Goal: Task Accomplishment & Management: Use online tool/utility

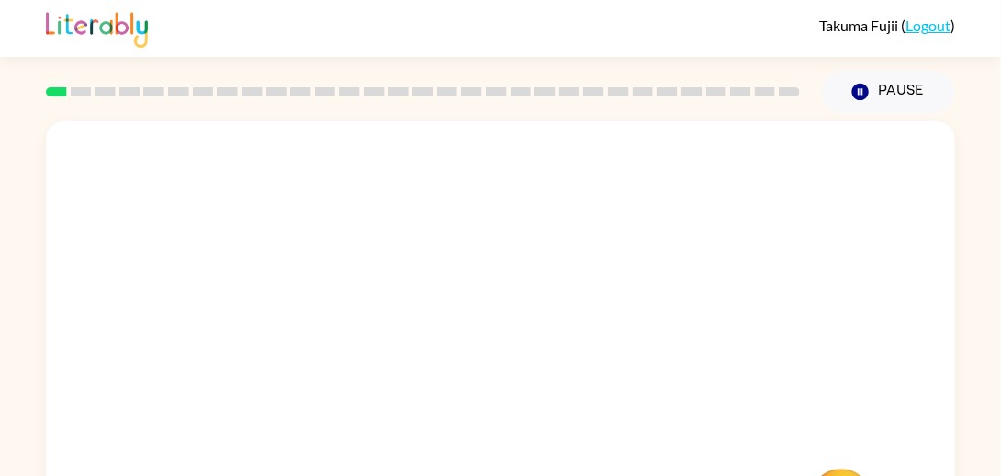
click at [457, 298] on video "Your browser must support playing .mp4 files to use Literably. Please try using…" at bounding box center [500, 275] width 909 height 309
click at [450, 293] on video "Your browser must support playing .mp4 files to use Literably. Please try using…" at bounding box center [500, 275] width 909 height 309
click at [566, 348] on video "Your browser must support playing .mp4 files to use Literably. Please try using…" at bounding box center [500, 275] width 909 height 309
click at [510, 396] on div at bounding box center [501, 392] width 118 height 67
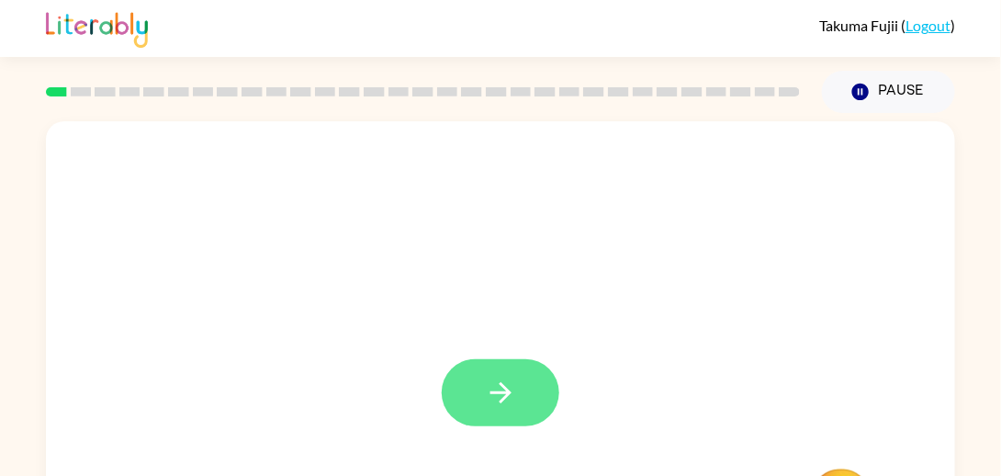
click at [513, 388] on icon "button" at bounding box center [501, 393] width 32 height 32
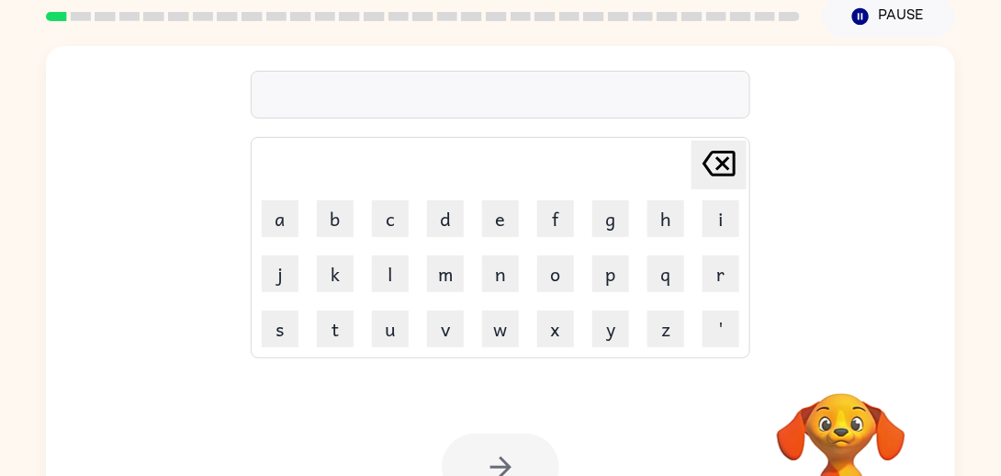
scroll to position [76, 0]
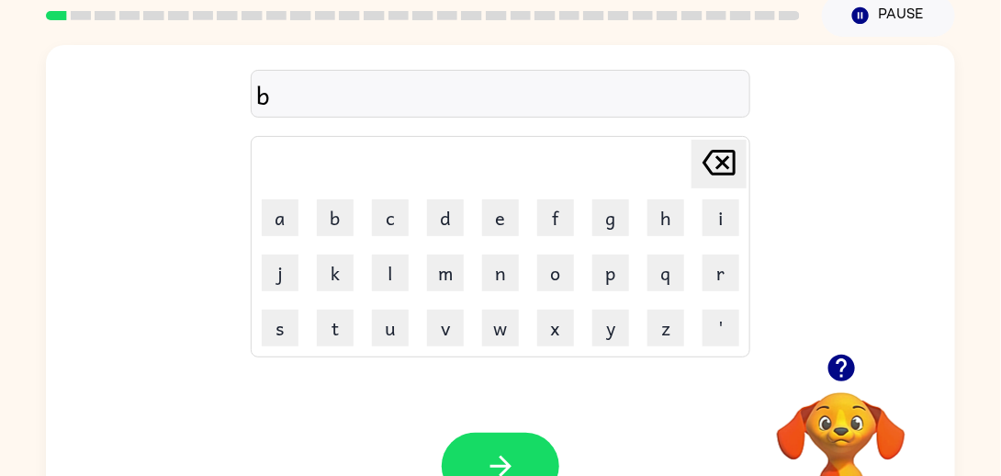
click at [771, 376] on div at bounding box center [841, 367] width 184 height 47
click at [779, 371] on div at bounding box center [841, 367] width 184 height 47
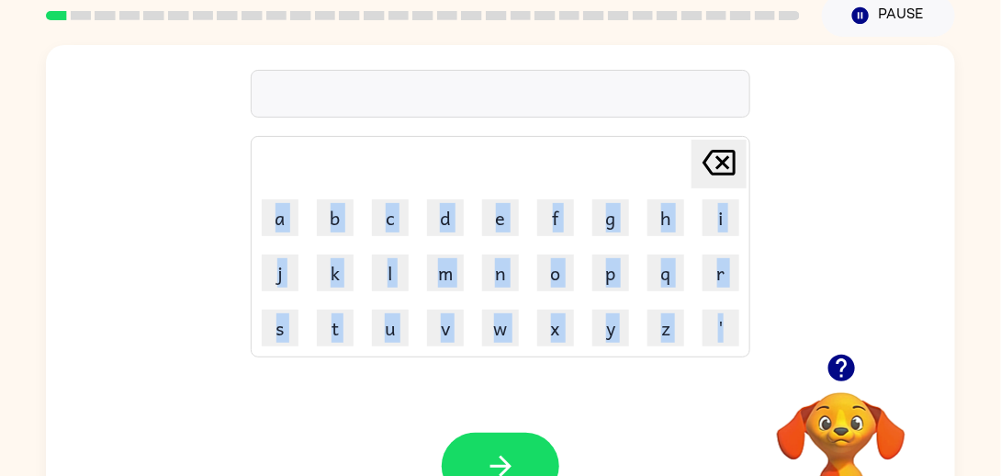
click at [779, 371] on div at bounding box center [841, 367] width 184 height 47
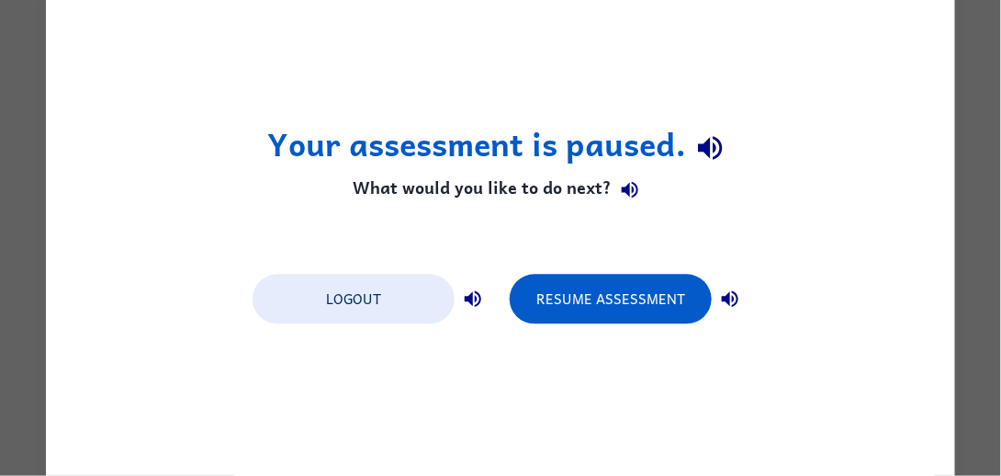
scroll to position [0, 0]
click at [730, 298] on icon "button" at bounding box center [730, 299] width 22 height 22
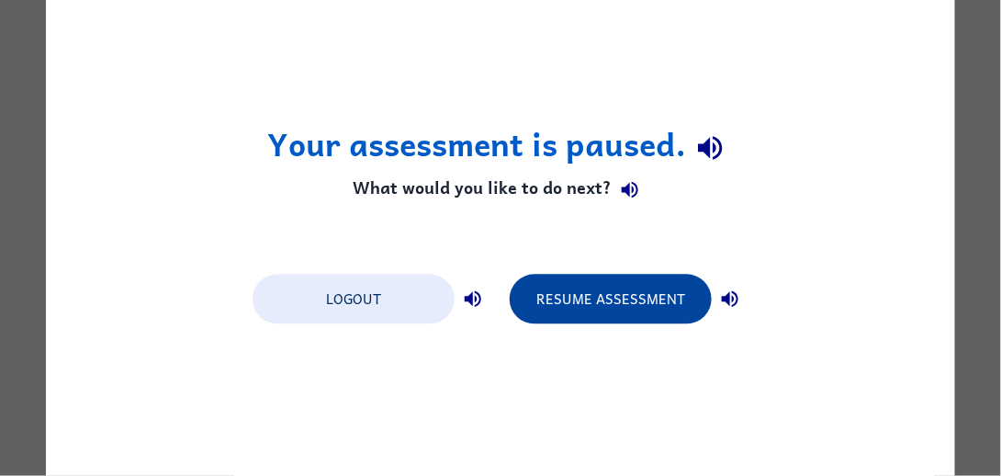
click at [664, 300] on button "Resume Assessment" at bounding box center [611, 300] width 202 height 50
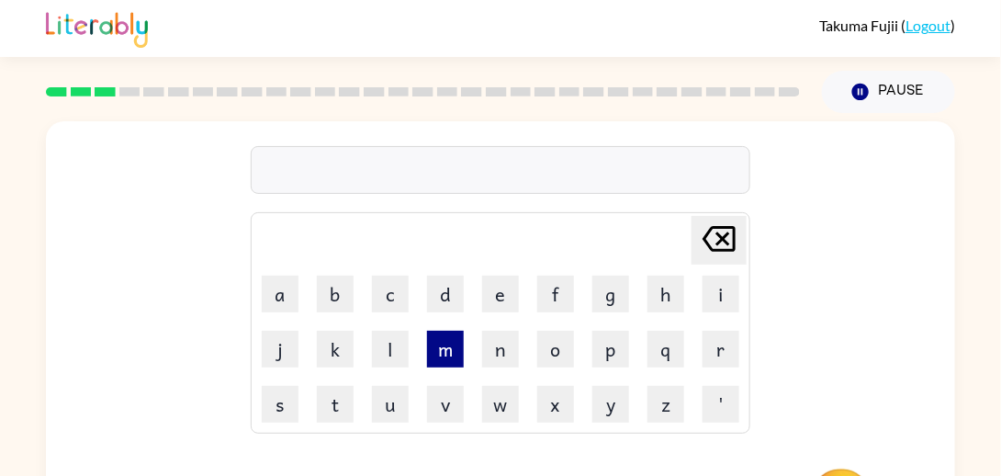
click at [444, 352] on button "m" at bounding box center [445, 349] width 37 height 37
type button "m"
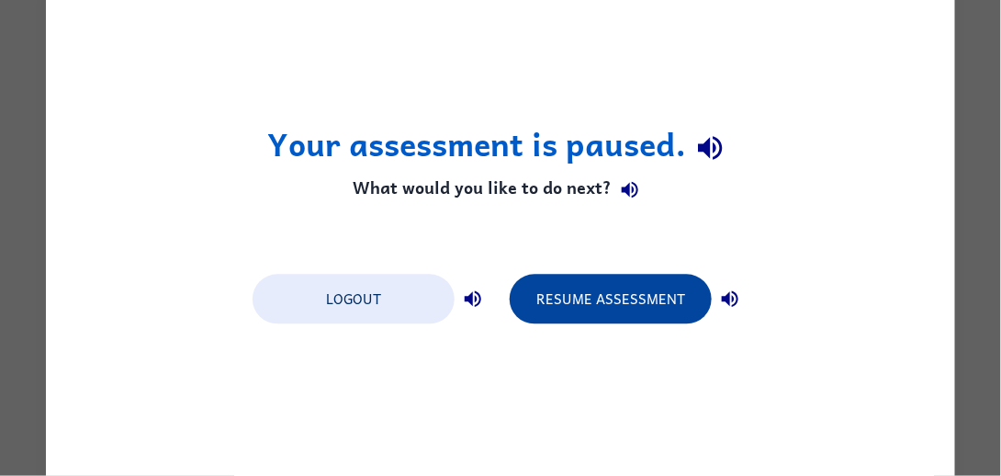
click at [584, 299] on button "Resume Assessment" at bounding box center [611, 300] width 202 height 50
